Goal: Task Accomplishment & Management: Complete application form

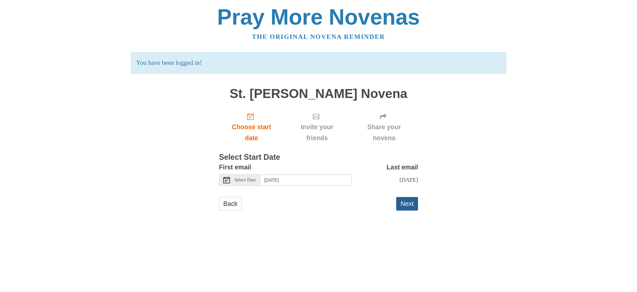
click at [407, 205] on button "Next" at bounding box center [407, 204] width 22 height 14
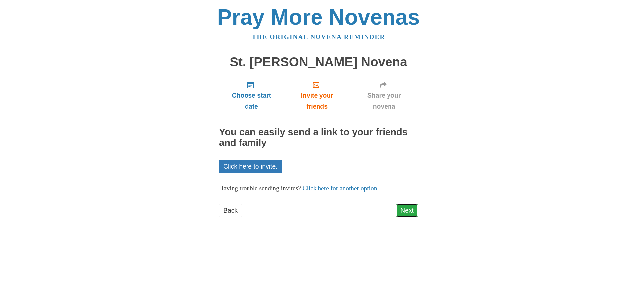
click at [399, 210] on link "Next" at bounding box center [407, 211] width 22 height 14
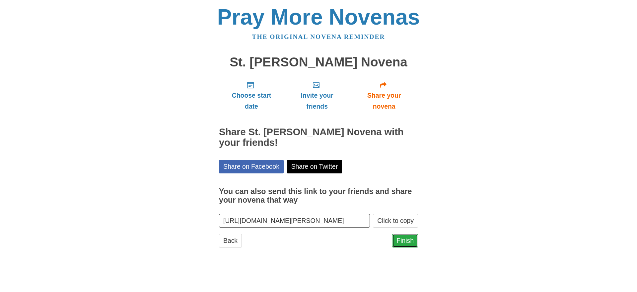
click at [403, 238] on link "Finish" at bounding box center [405, 241] width 26 height 14
